Goal: Find contact information: Find contact information

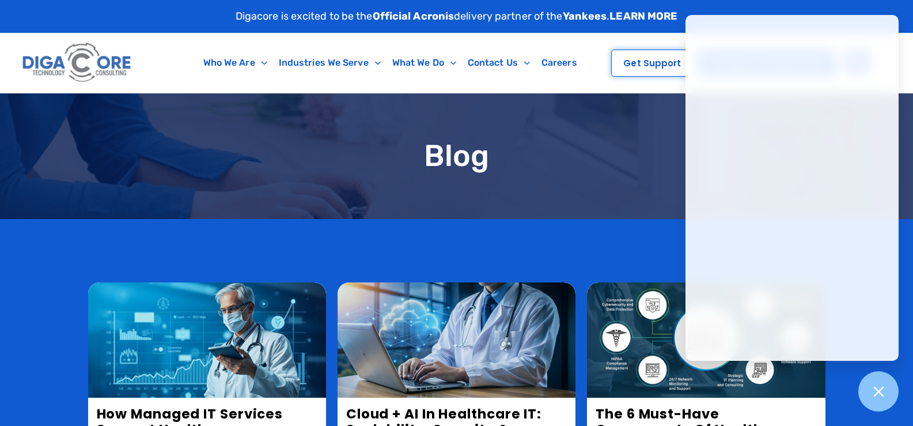
scroll to position [173, 0]
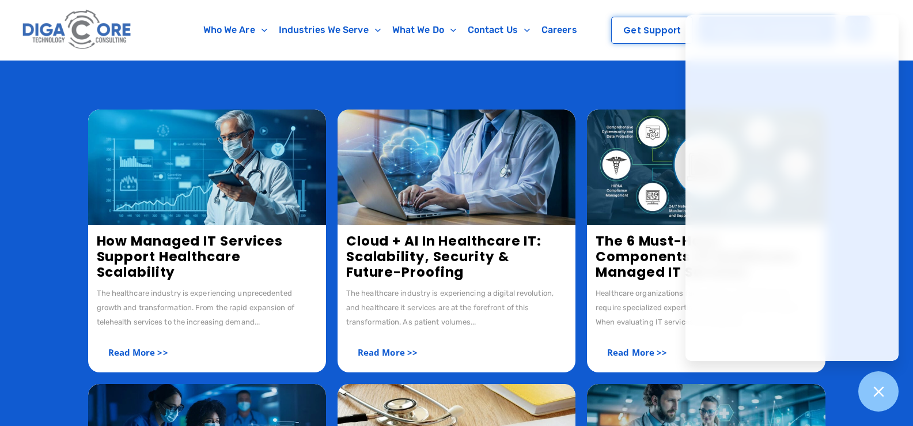
click at [81, 47] on img at bounding box center [77, 30] width 115 height 48
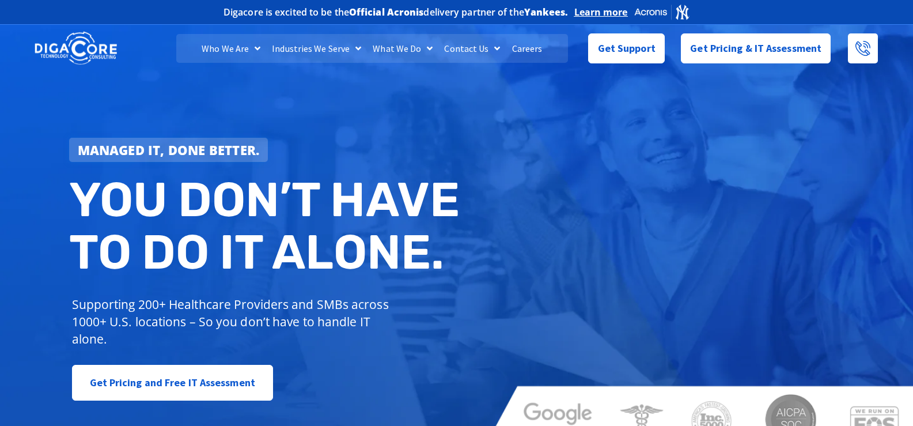
drag, startPoint x: 0, startPoint y: 0, endPoint x: 468, endPoint y: 219, distance: 516.8
click at [468, 219] on div "Managed IT, done better. You don’t have to do IT alone. Supporting 200+ Healthc…" at bounding box center [267, 269] width 408 height 275
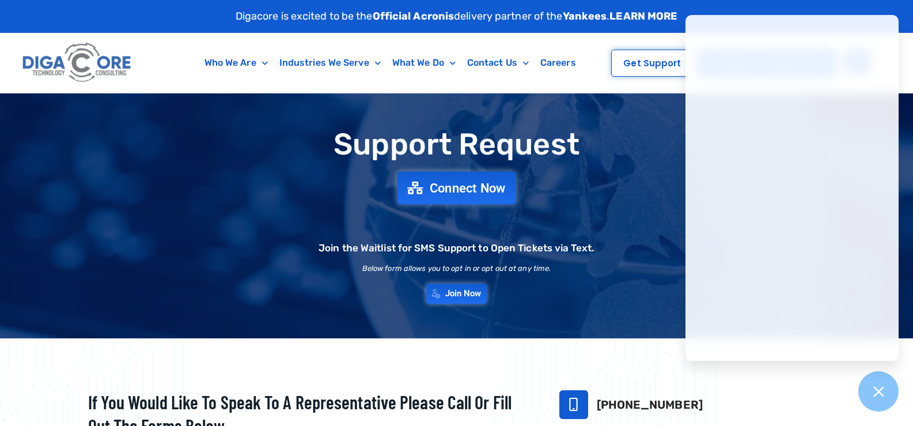
click at [446, 189] on span "Connect Now" at bounding box center [468, 187] width 76 height 13
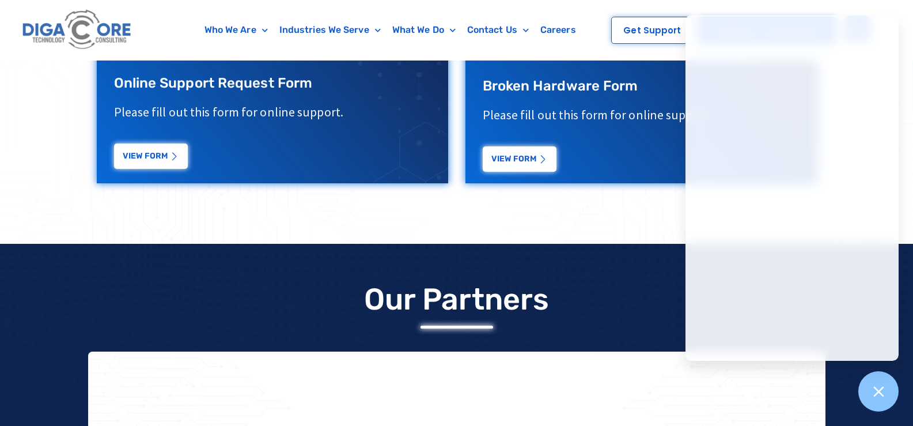
scroll to position [751, 0]
